Goal: Task Accomplishment & Management: Use online tool/utility

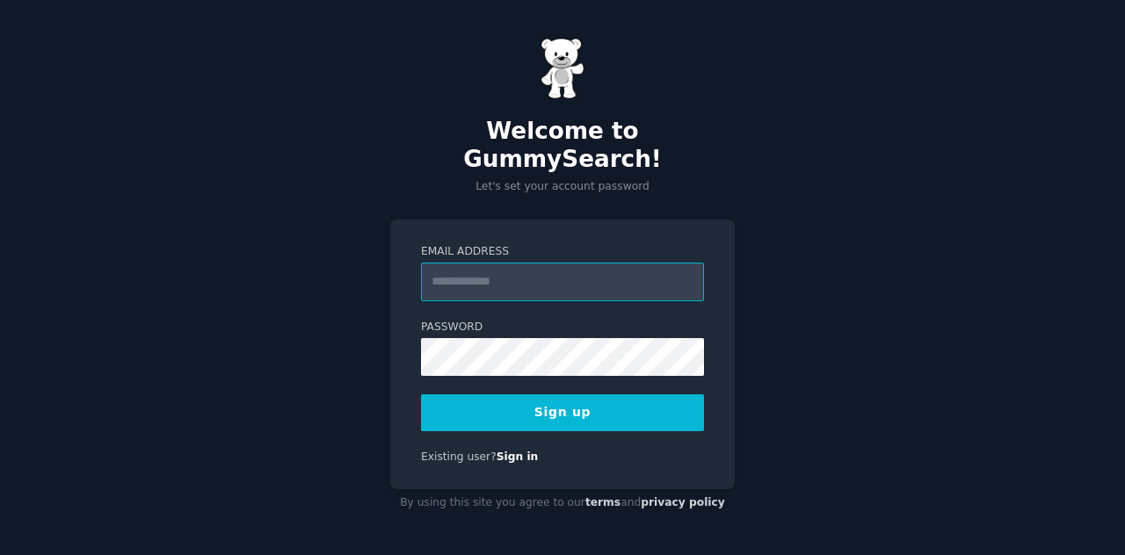
click at [510, 273] on input "Email Address" at bounding box center [562, 282] width 283 height 39
type input "**********"
click at [513, 395] on button "Sign up" at bounding box center [562, 413] width 283 height 37
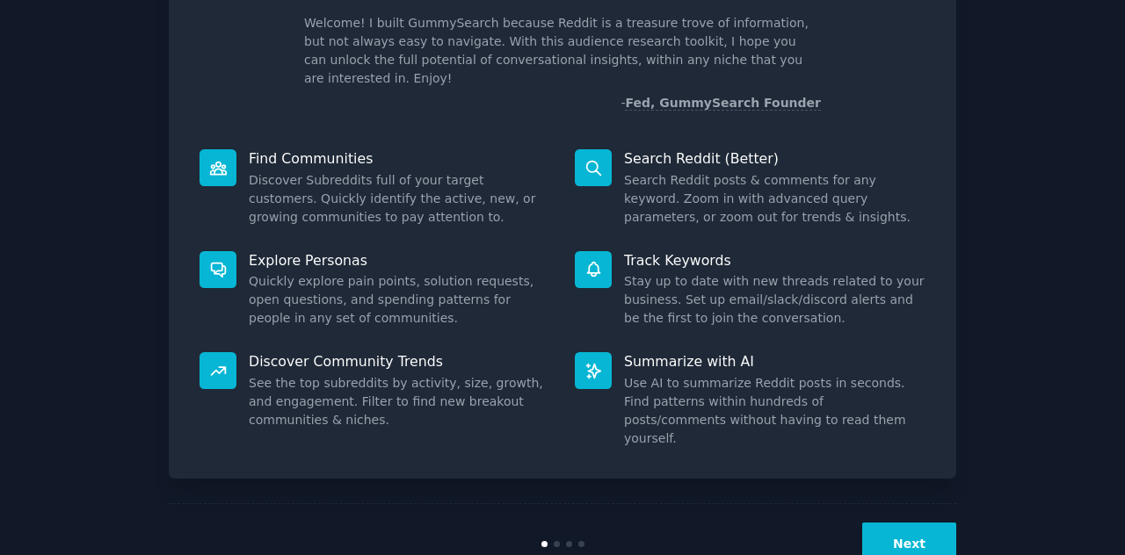
scroll to position [120, 0]
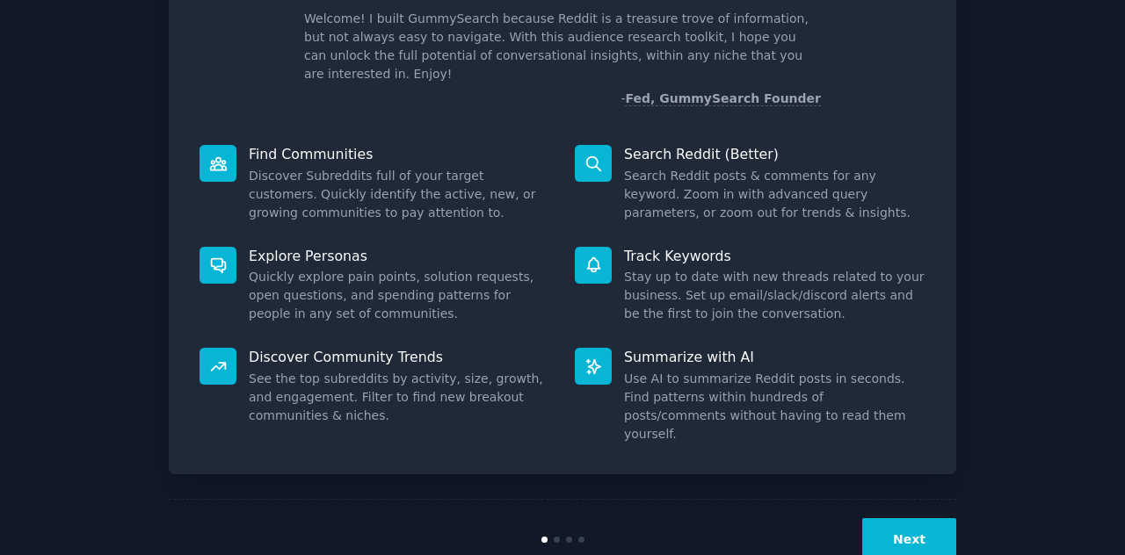
click at [552, 499] on div "Next" at bounding box center [562, 539] width 787 height 81
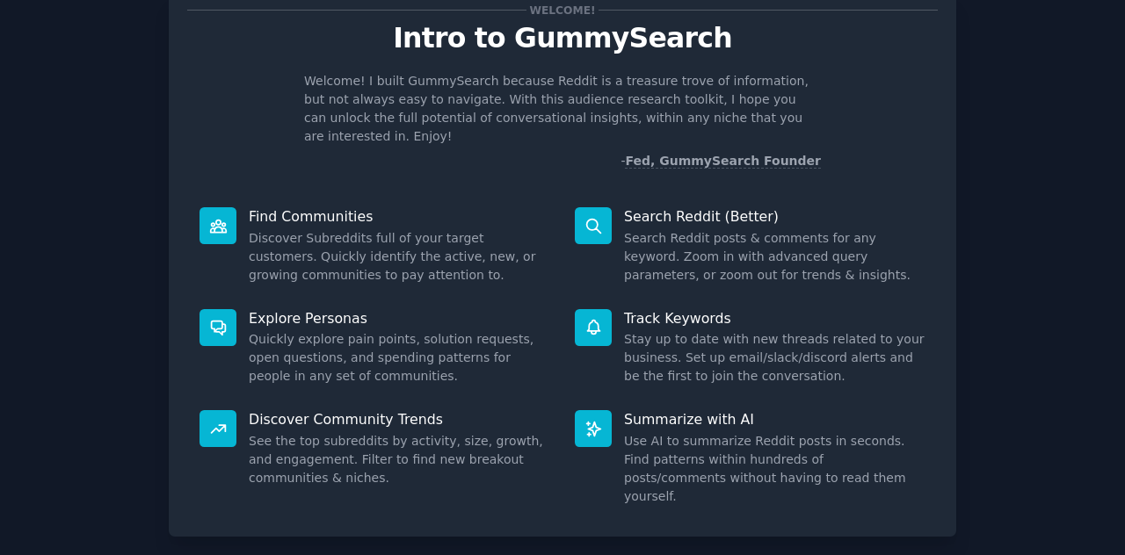
scroll to position [132, 0]
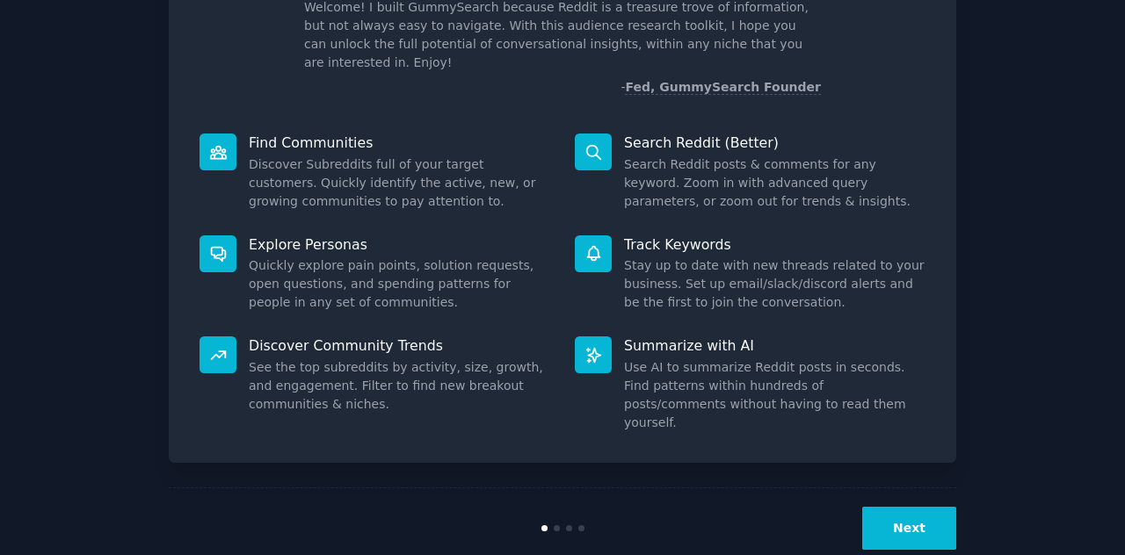
click at [919, 507] on button "Next" at bounding box center [909, 528] width 94 height 43
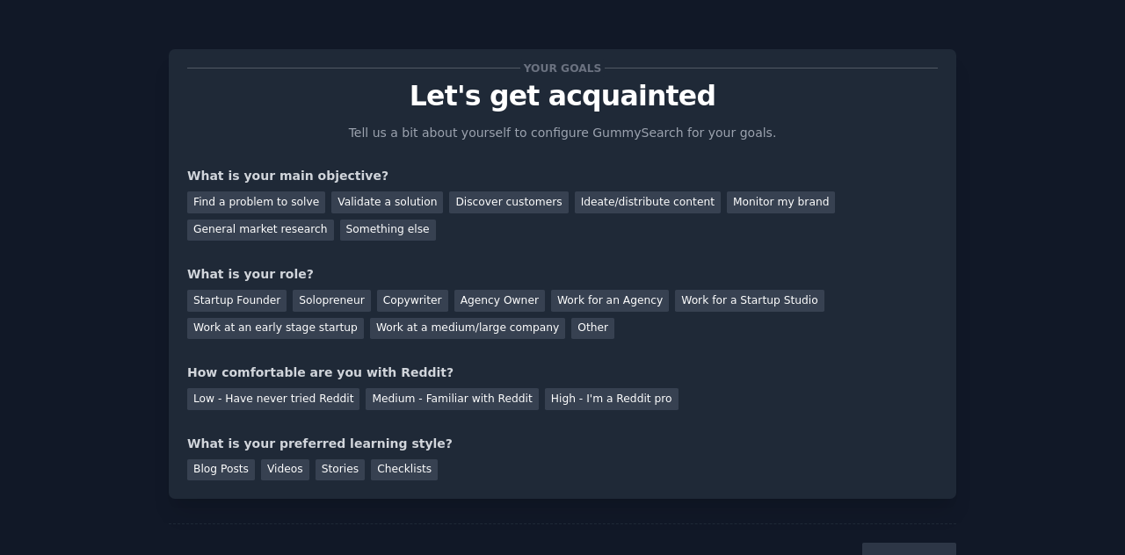
scroll to position [1, 0]
click at [619, 200] on div "Ideate/distribute content" at bounding box center [648, 202] width 146 height 22
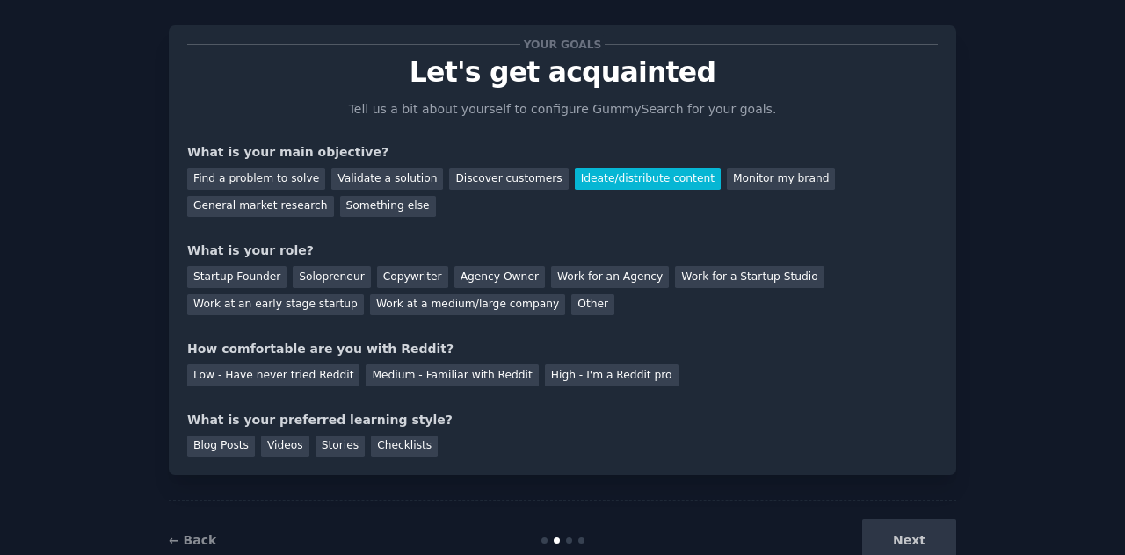
scroll to position [34, 0]
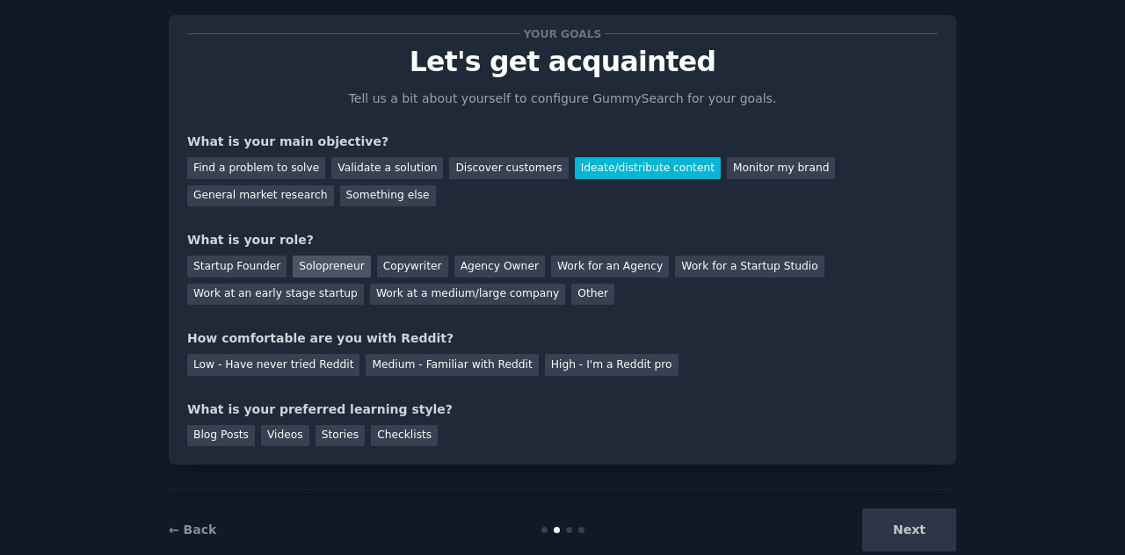
click at [335, 260] on div "Solopreneur" at bounding box center [331, 267] width 77 height 22
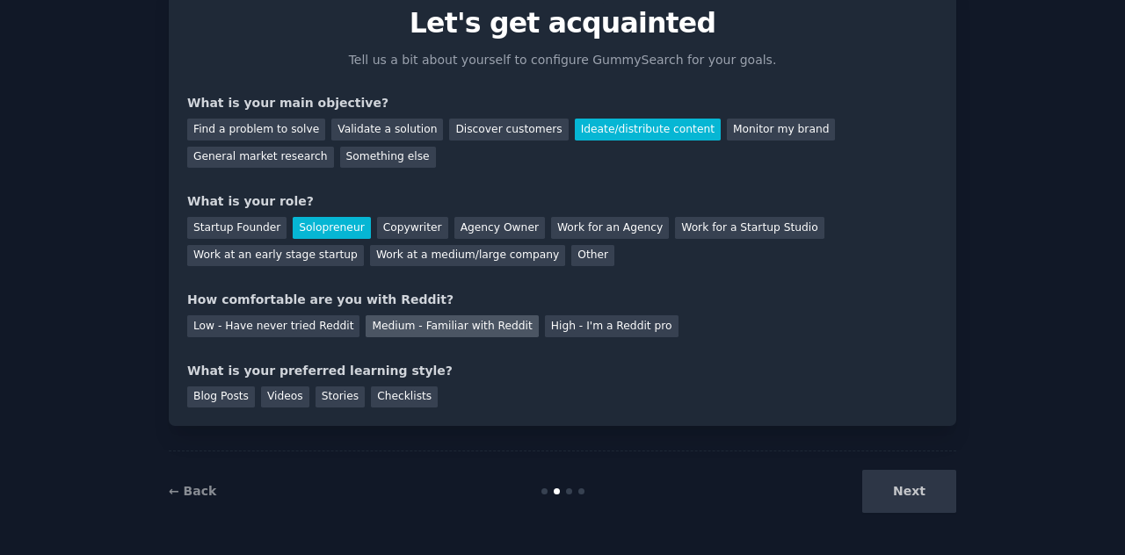
click at [376, 328] on div "Medium - Familiar with Reddit" at bounding box center [452, 327] width 172 height 22
click at [332, 402] on div "Stories" at bounding box center [340, 398] width 49 height 22
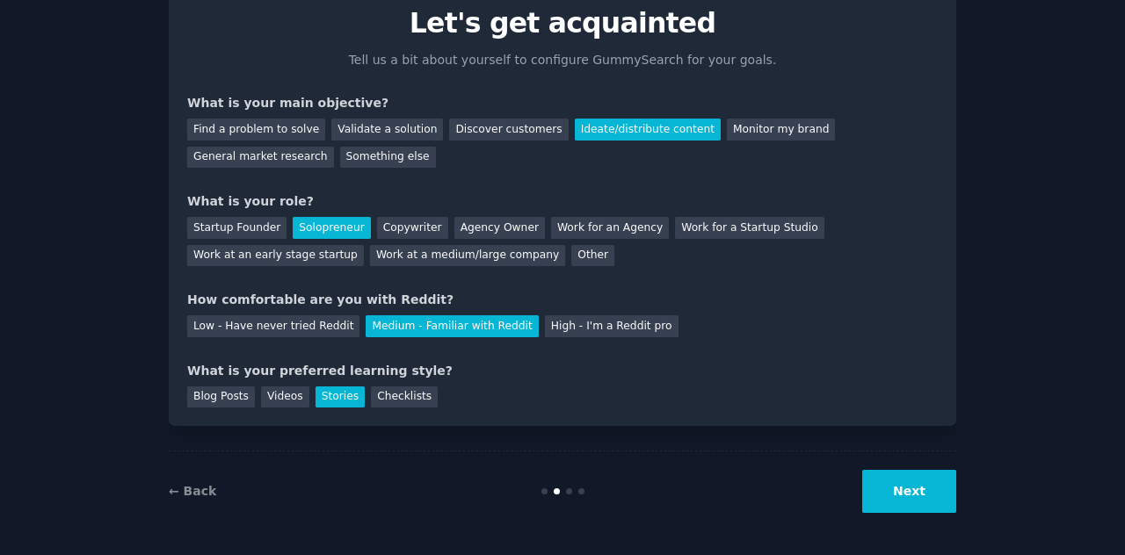
click at [882, 490] on button "Next" at bounding box center [909, 491] width 94 height 43
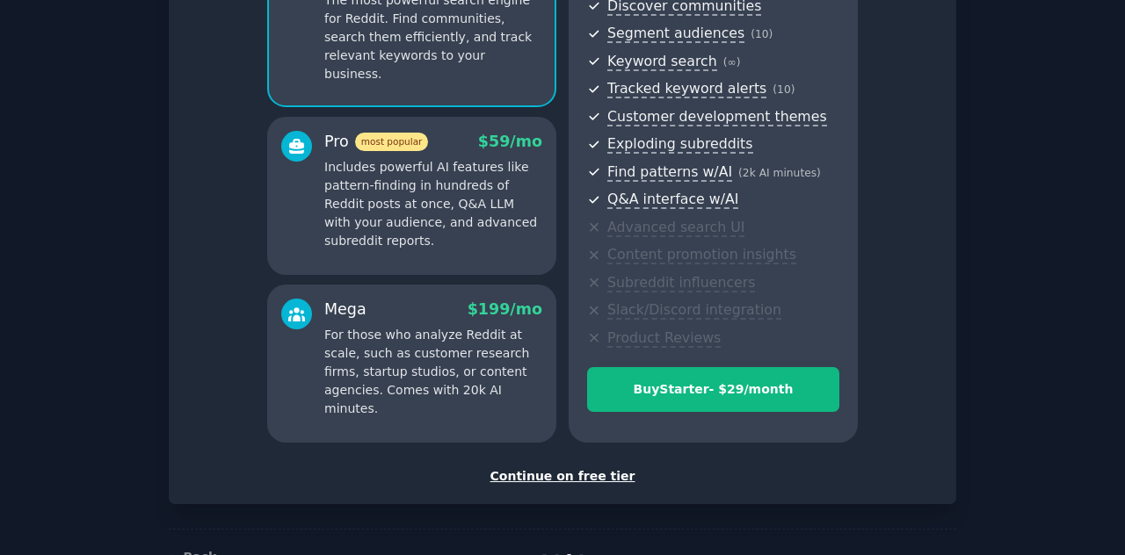
scroll to position [213, 0]
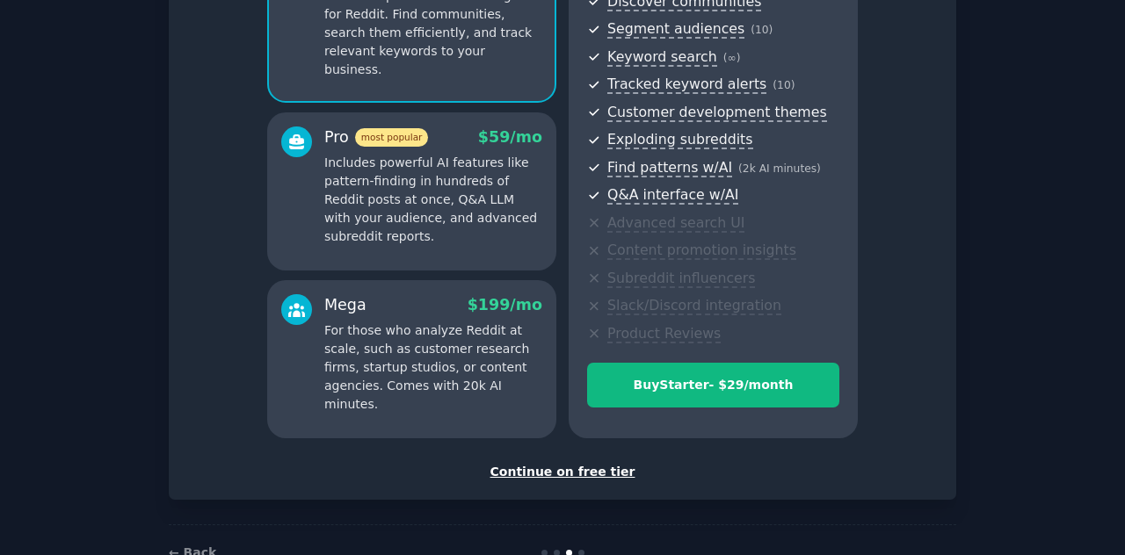
click at [563, 468] on div "Continue on free tier" at bounding box center [562, 472] width 751 height 18
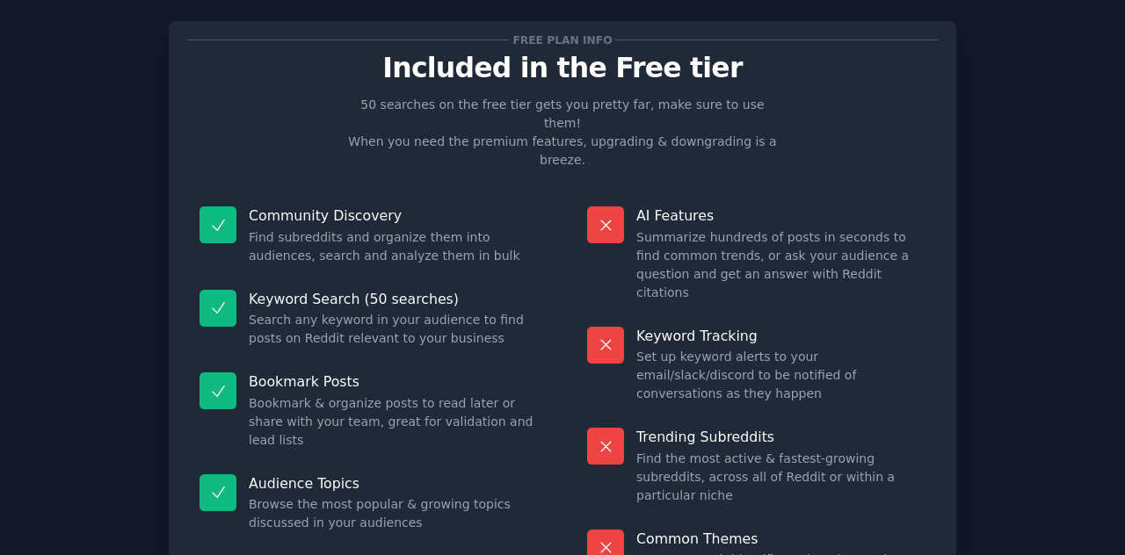
scroll to position [128, 0]
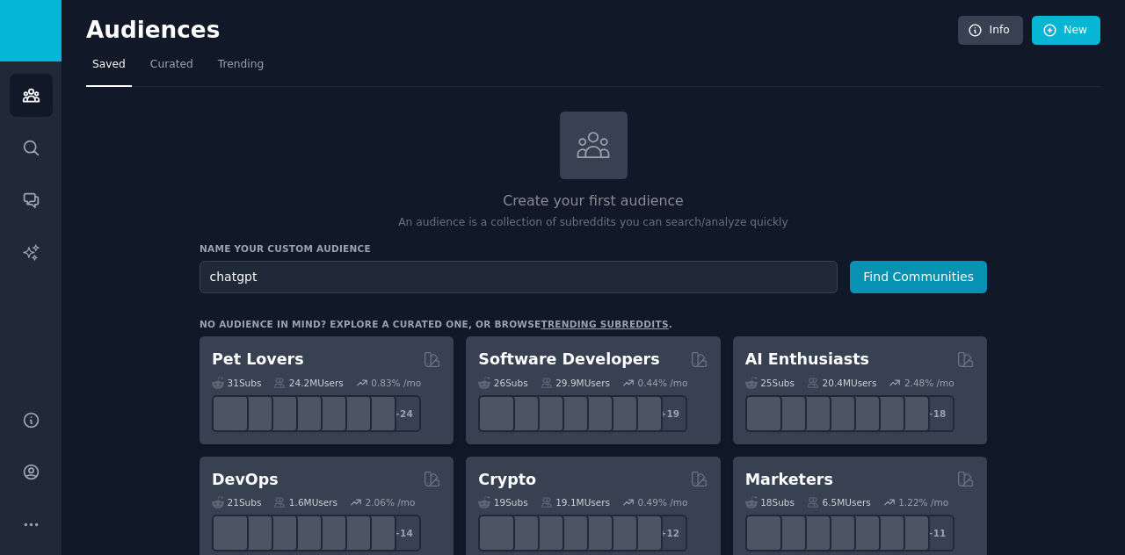
type input "chatgpt"
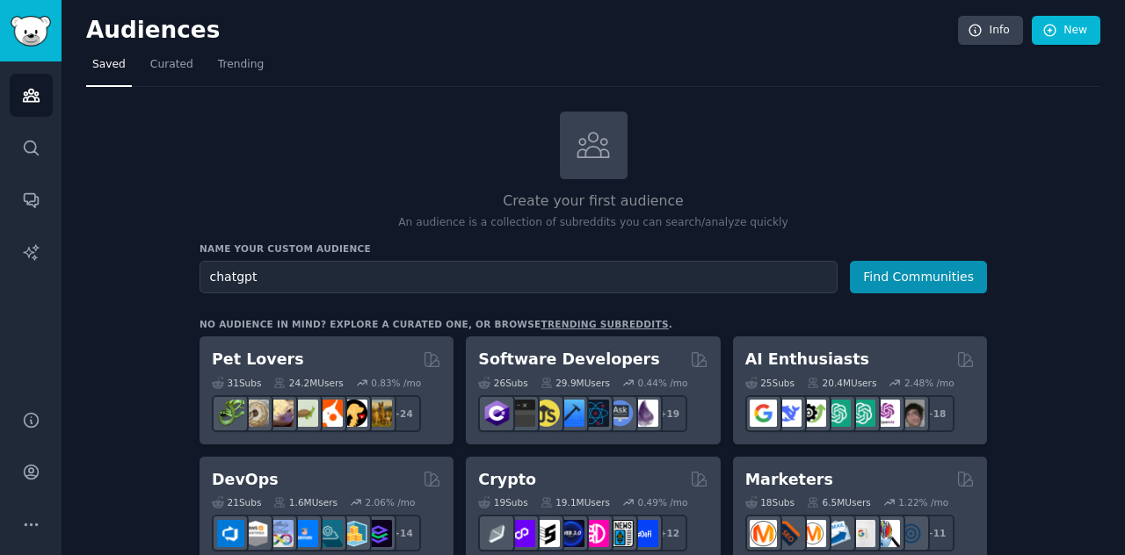
click at [850, 261] on button "Find Communities" at bounding box center [918, 277] width 137 height 33
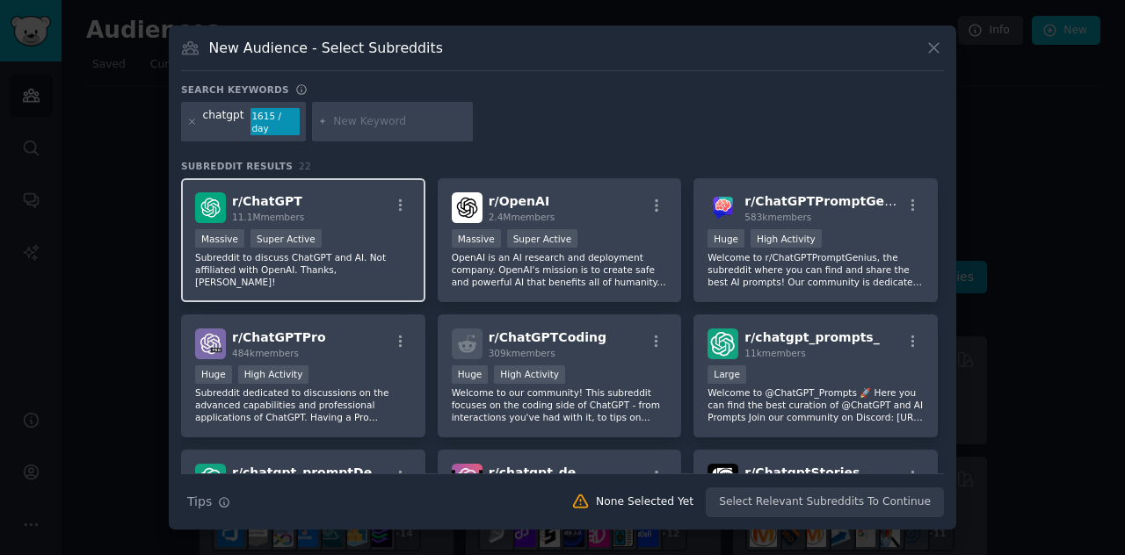
click at [356, 231] on div "Massive Super Active" at bounding box center [303, 240] width 216 height 22
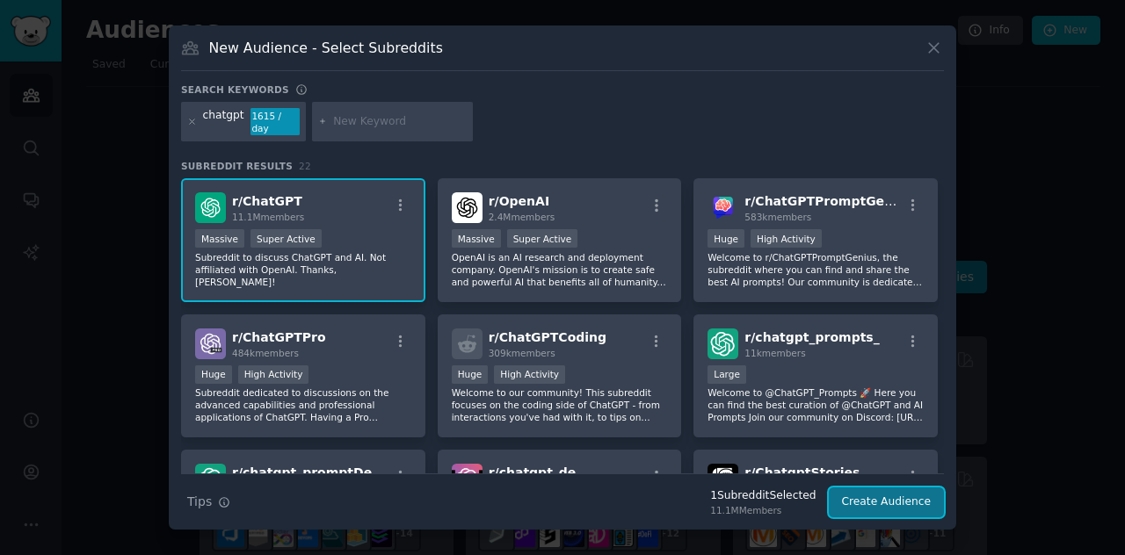
click at [874, 504] on button "Create Audience" at bounding box center [887, 503] width 116 height 30
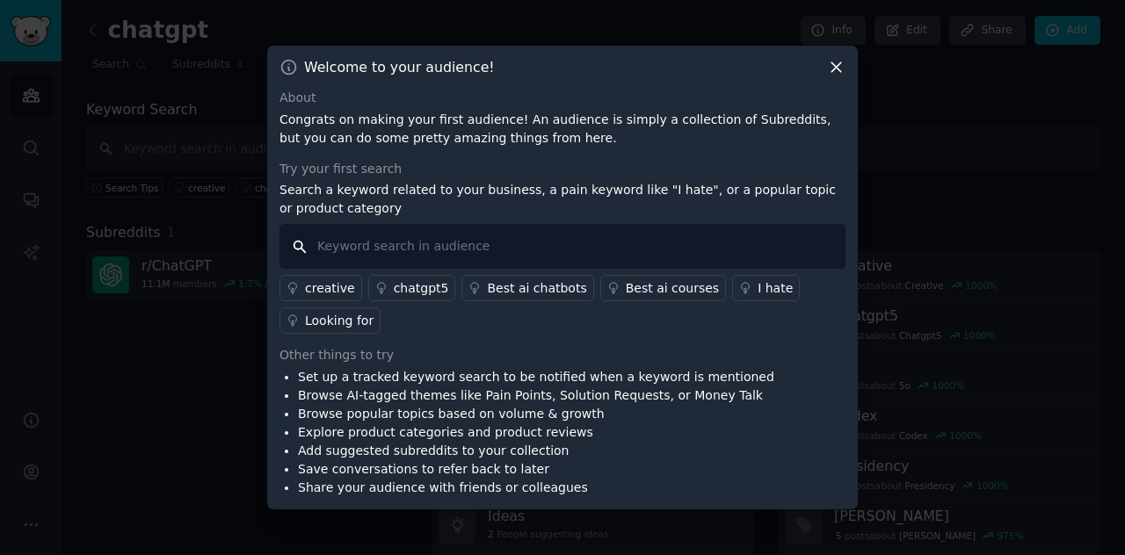
click at [441, 238] on input "text" at bounding box center [562, 246] width 566 height 45
type input "Entrepreneurship"
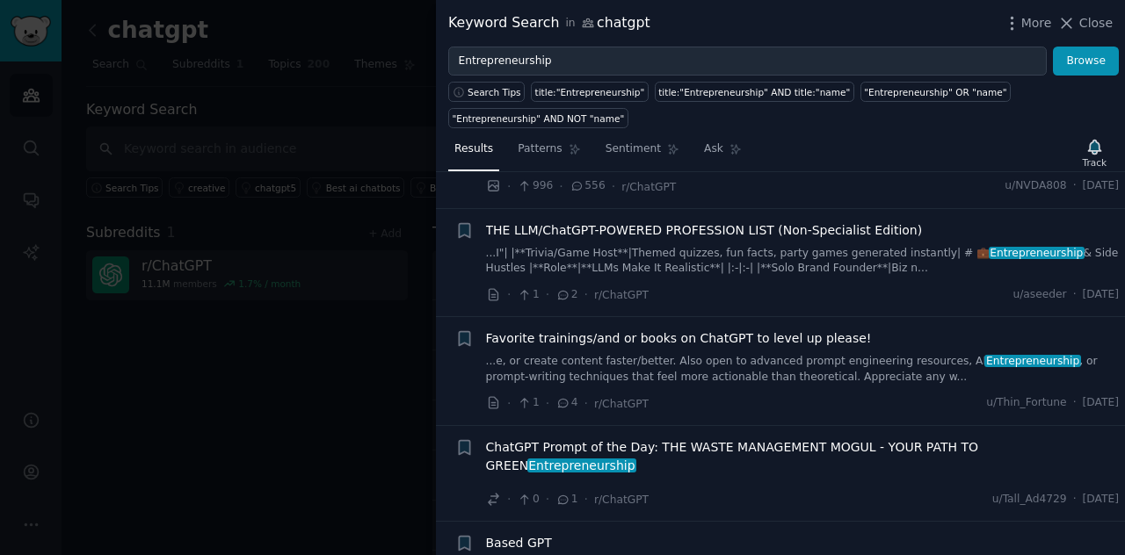
scroll to position [1224, 0]
